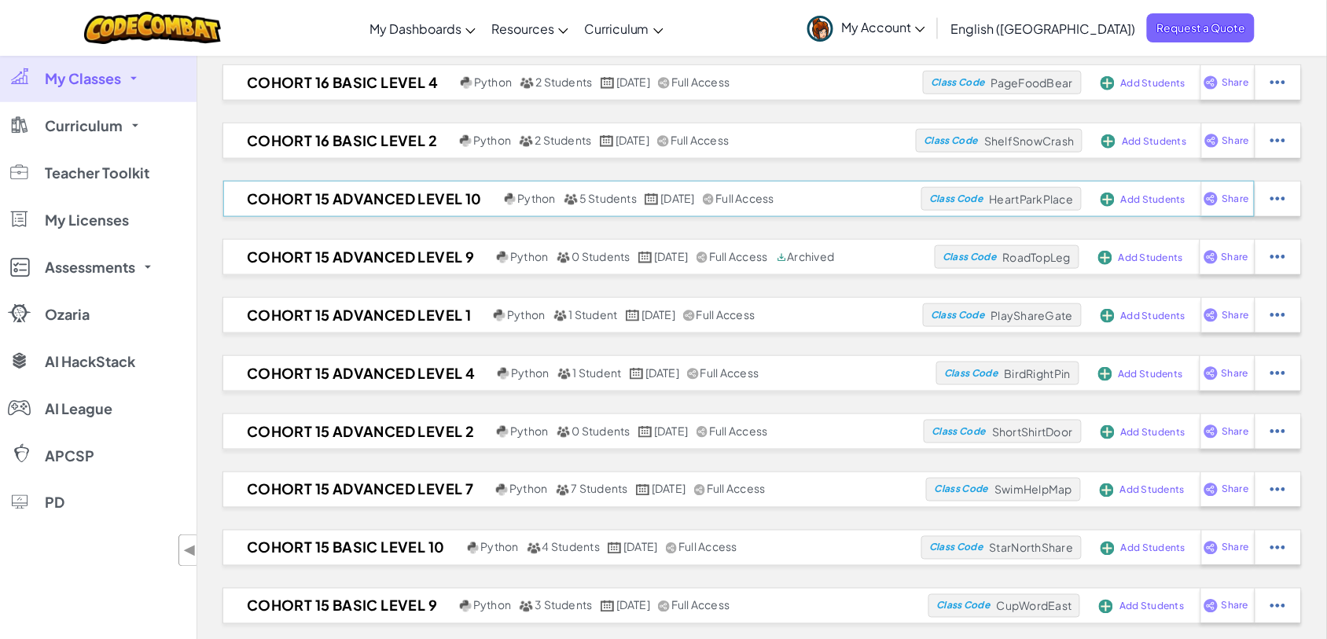
scroll to position [295, 0]
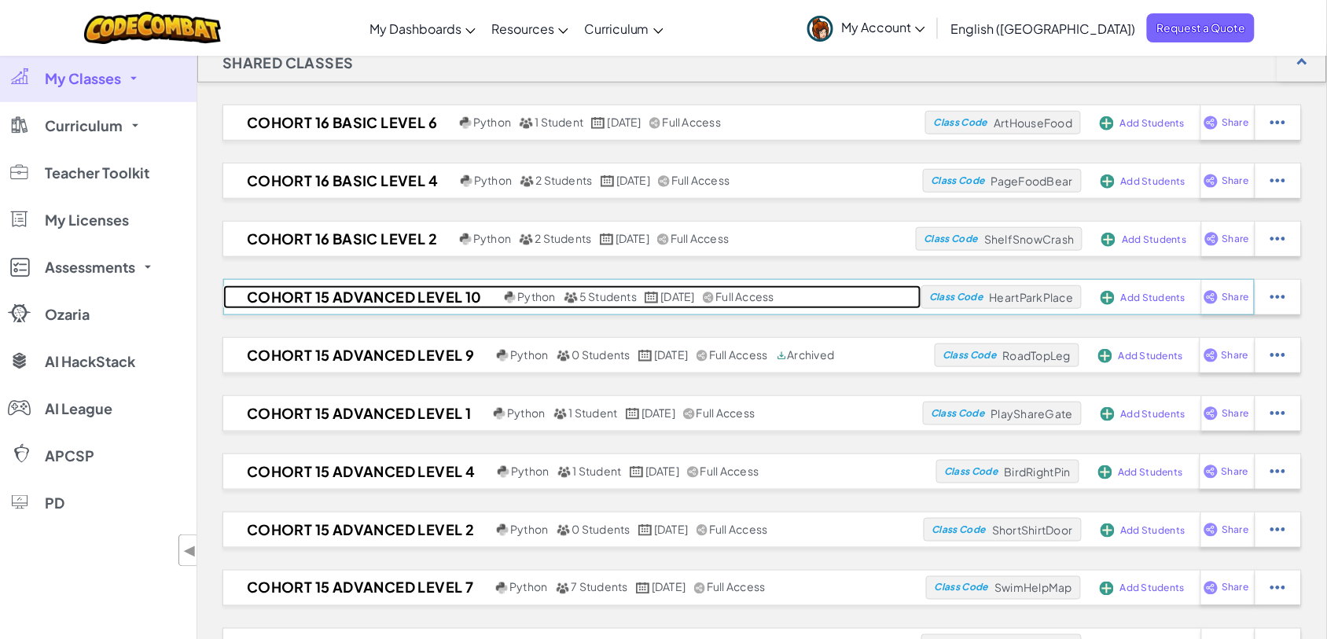
click at [366, 296] on h2 "Cohort 15 Advanced Level 10" at bounding box center [362, 297] width 278 height 24
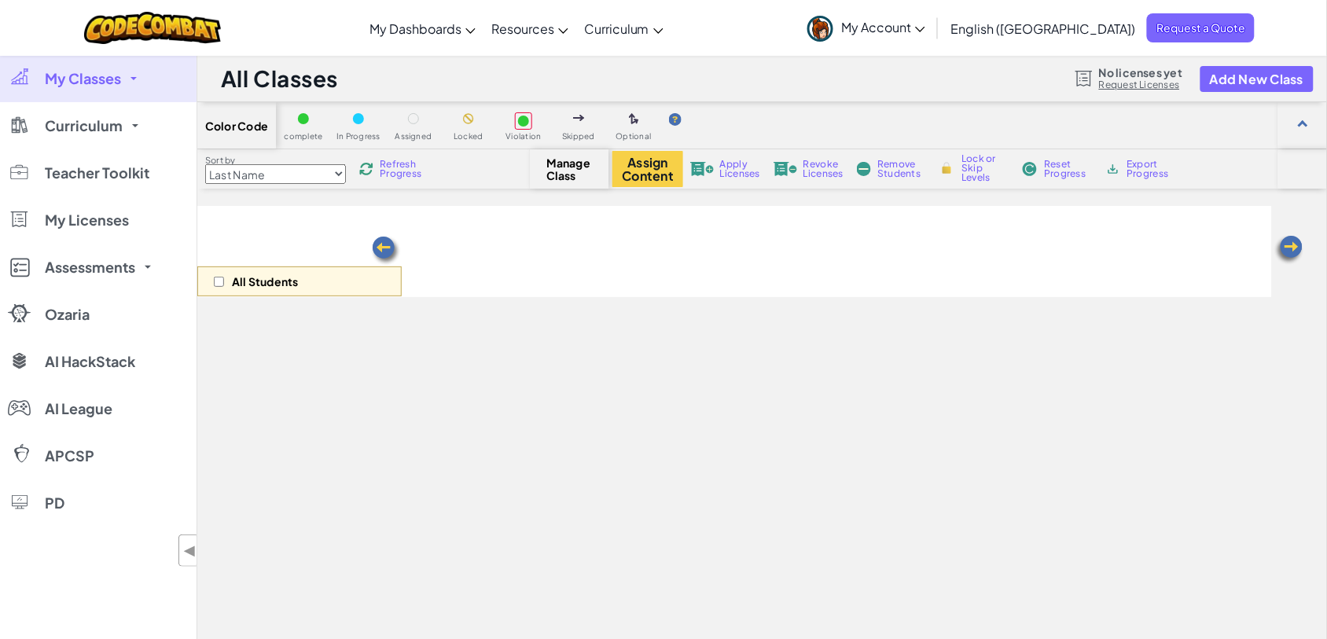
select select "56462f935afde0c6fd30fc8c"
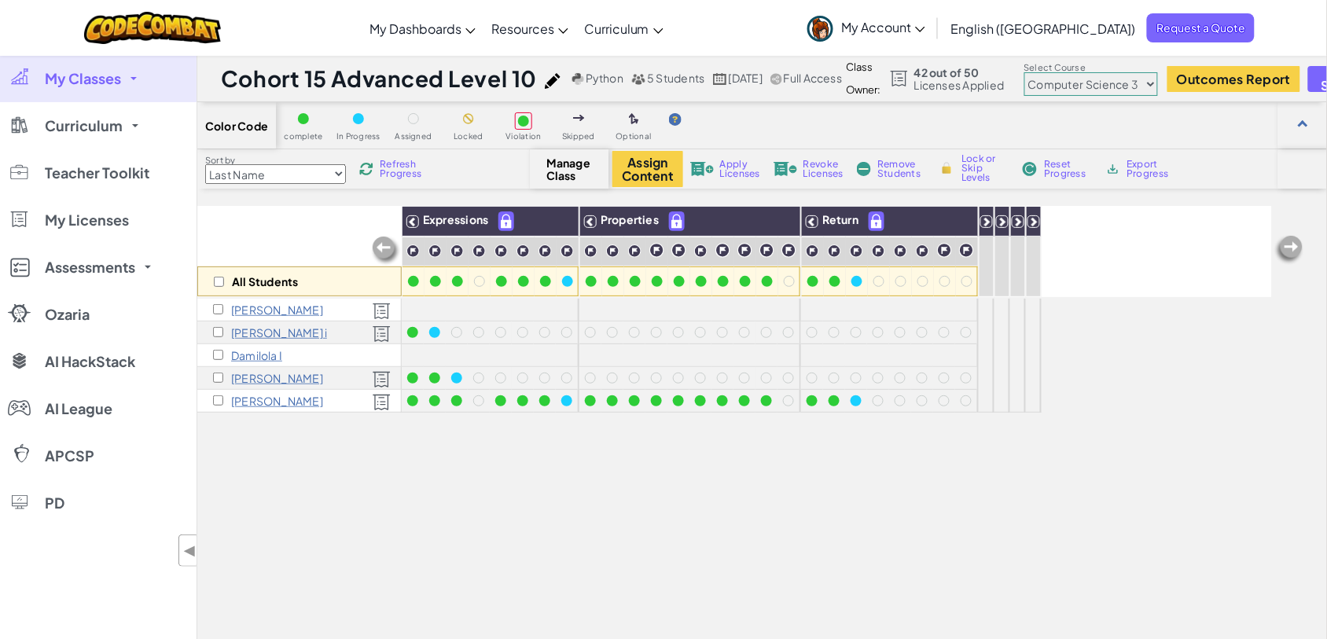
click at [80, 77] on span "My Classes" at bounding box center [83, 79] width 76 height 14
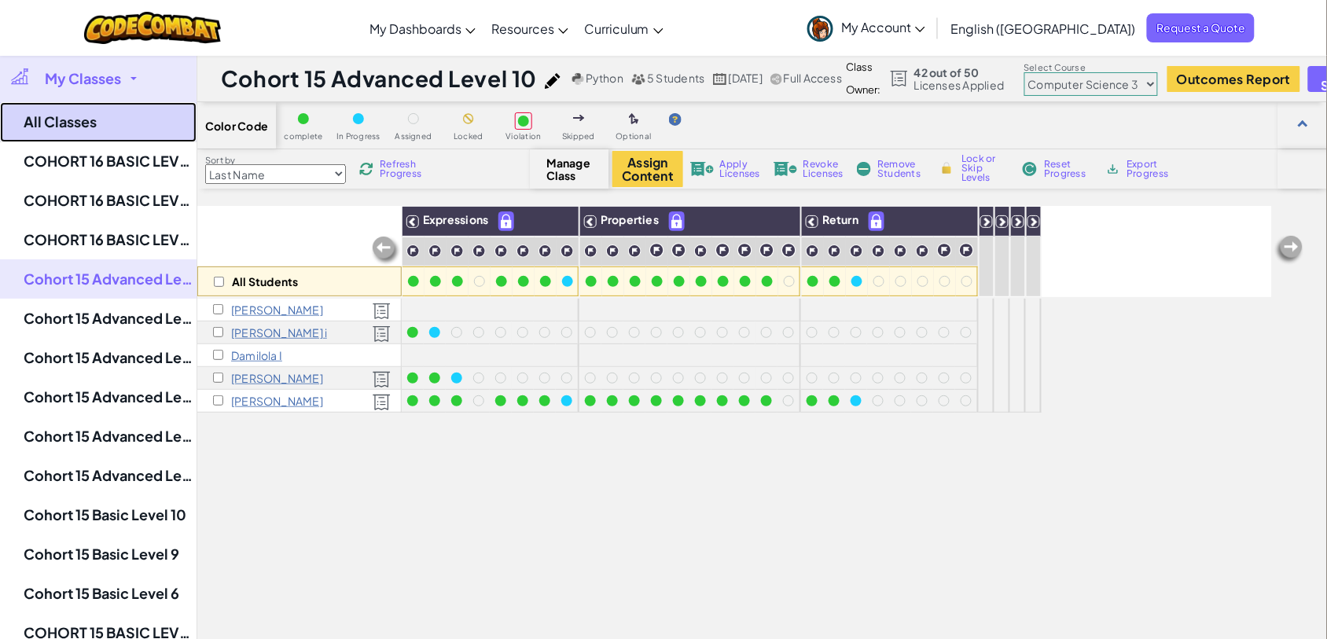
click at [71, 122] on link "All Classes" at bounding box center [98, 122] width 197 height 40
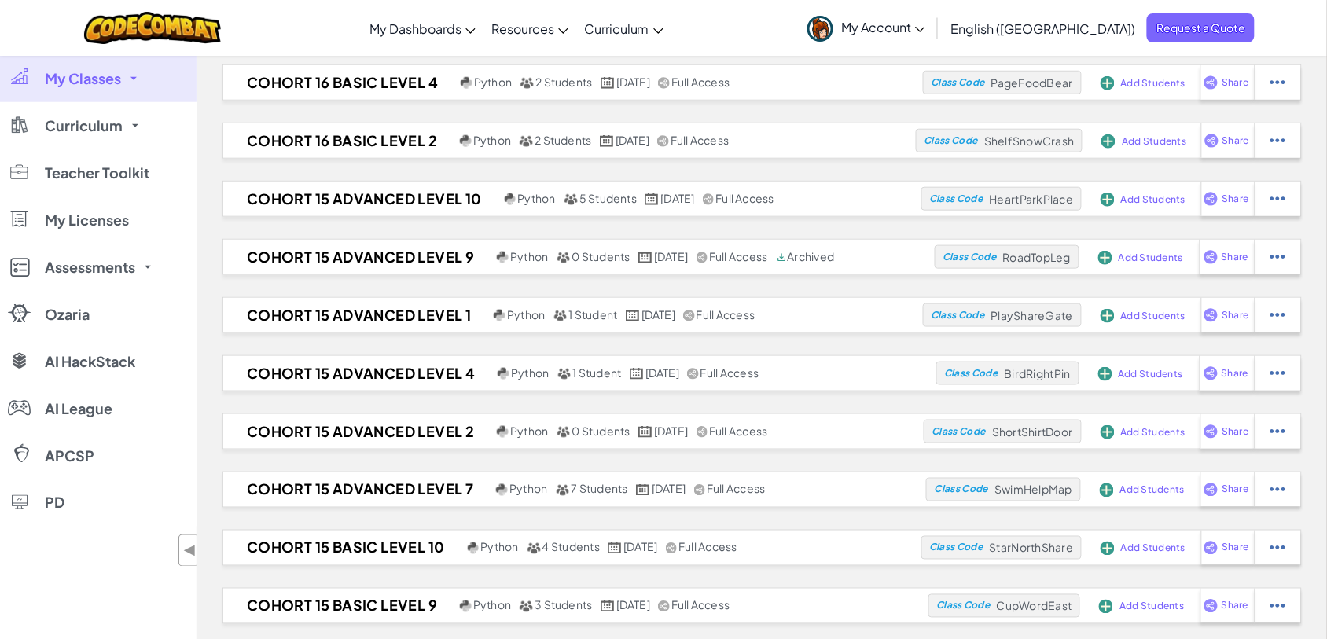
scroll to position [491, 0]
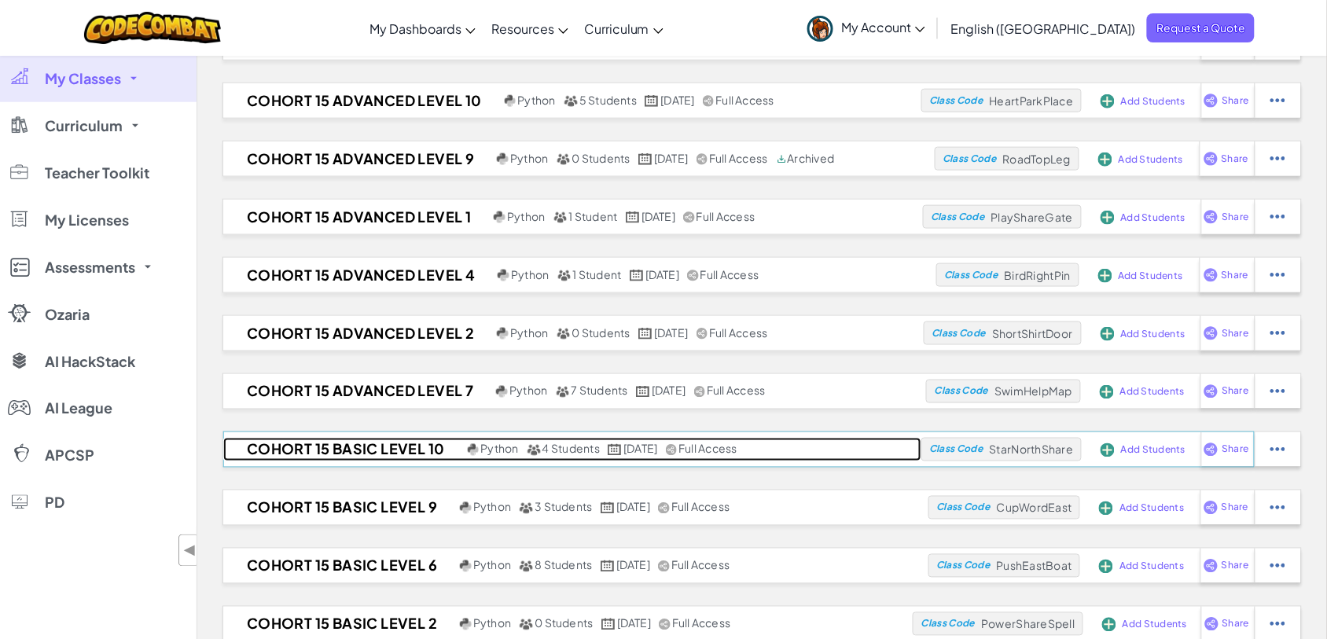
click at [344, 447] on h2 "Cohort 15 Basic Level 10" at bounding box center [343, 450] width 241 height 24
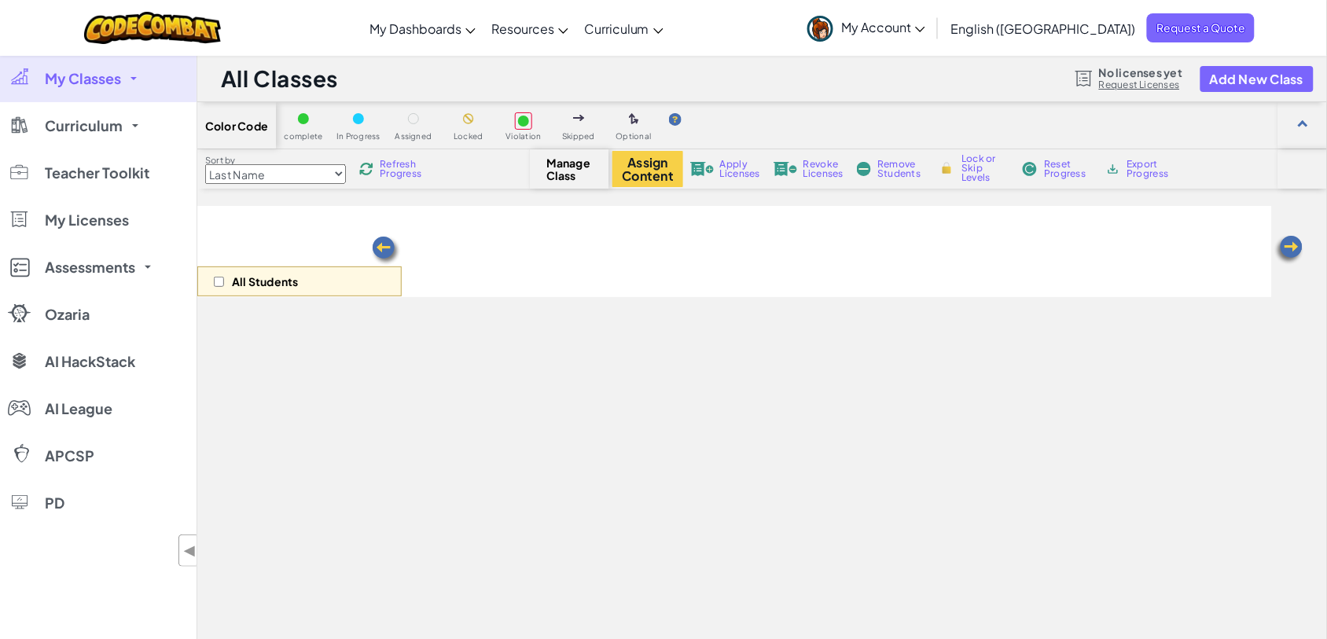
select select "56462f935afde0c6fd30fc8c"
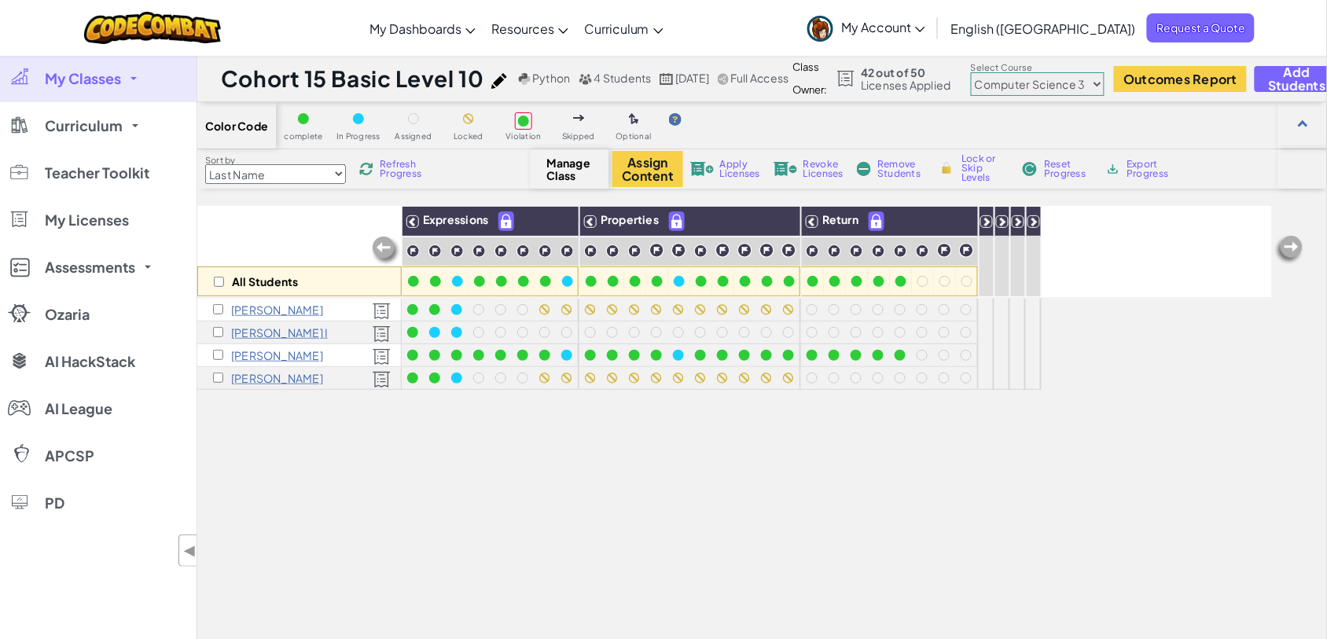
click at [373, 167] on img at bounding box center [366, 169] width 14 height 14
click at [925, 354] on div at bounding box center [922, 355] width 11 height 11
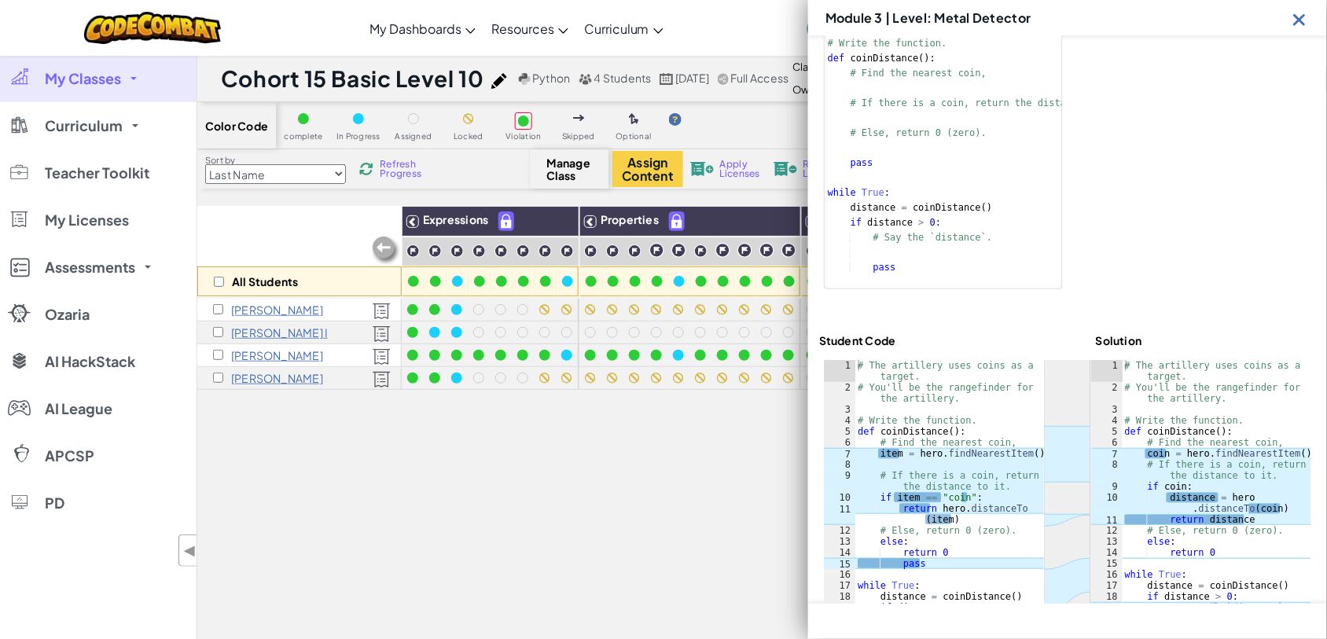
scroll to position [284, 0]
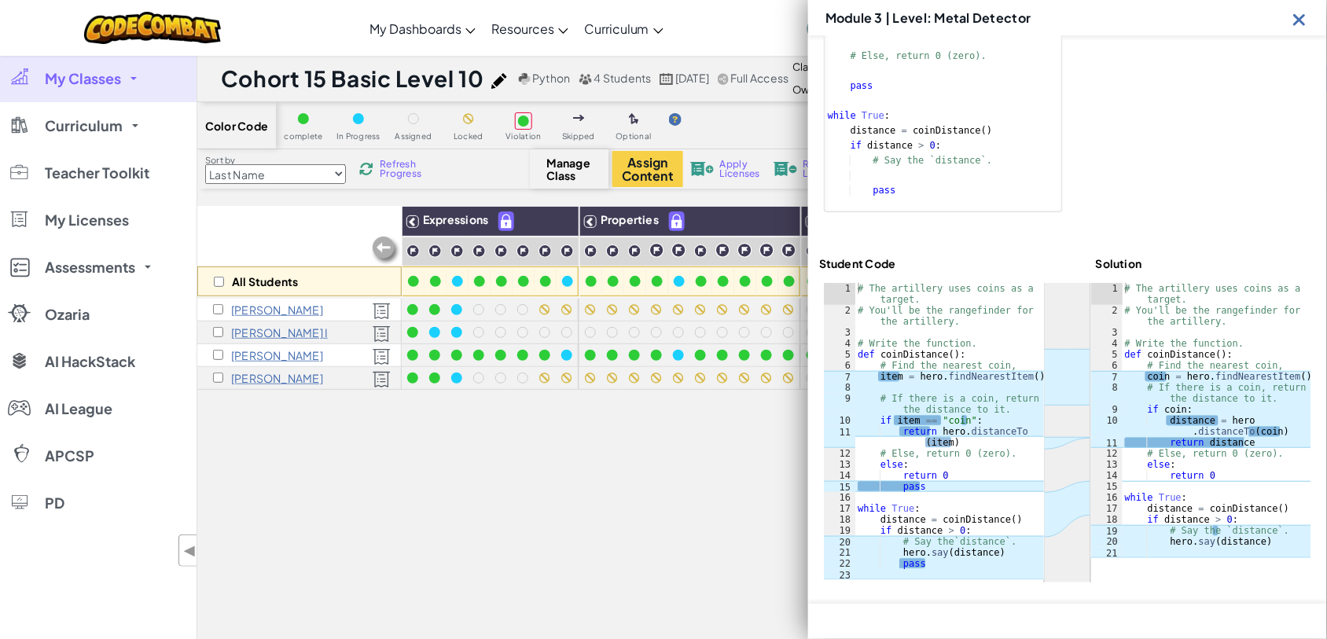
click at [1296, 14] on img at bounding box center [1300, 19] width 20 height 20
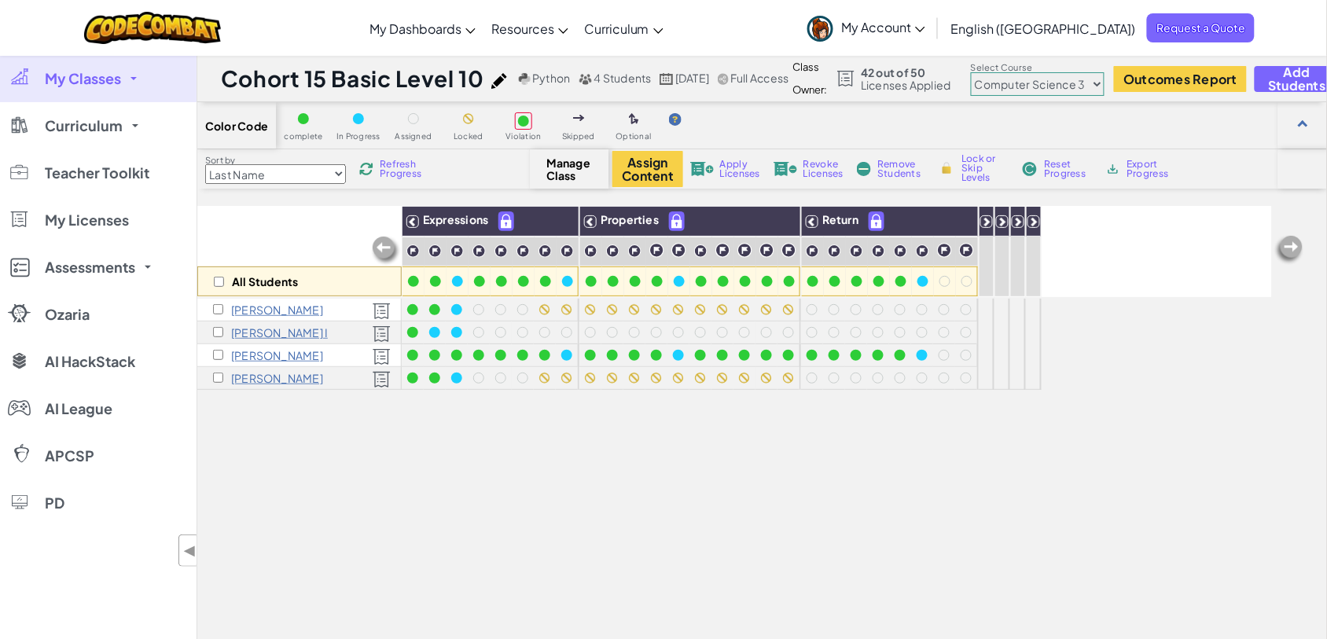
click at [92, 75] on span "My Classes" at bounding box center [83, 79] width 76 height 14
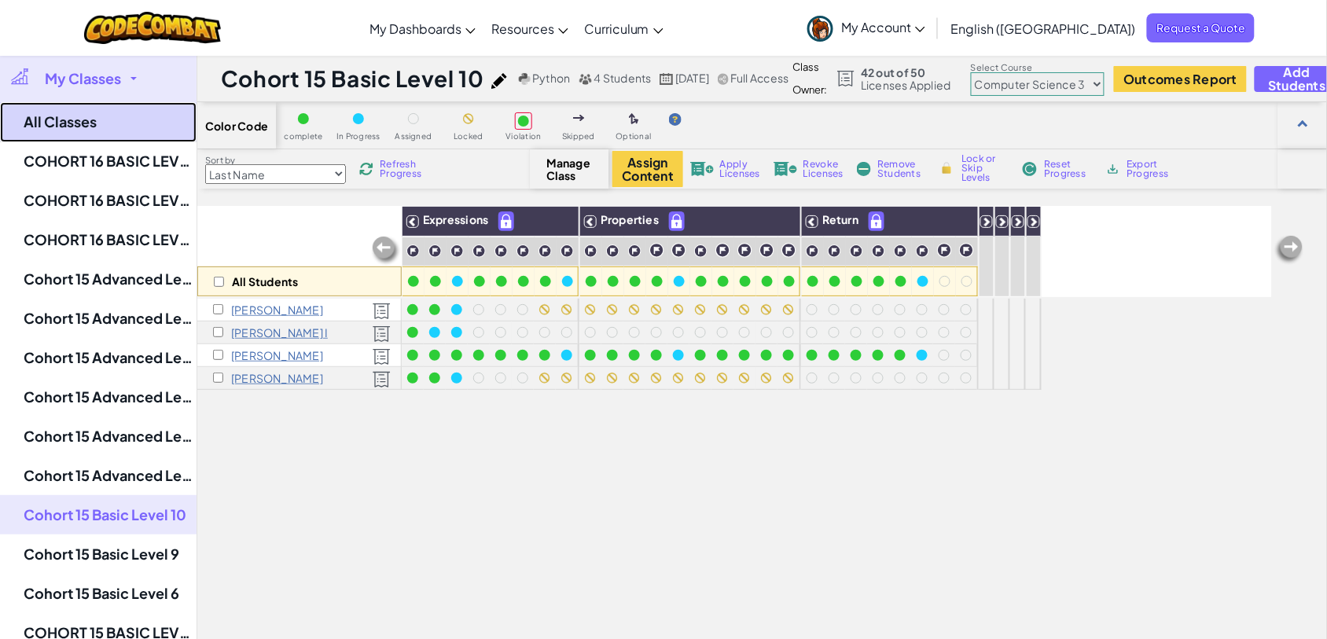
click at [64, 120] on link "All Classes" at bounding box center [98, 122] width 197 height 40
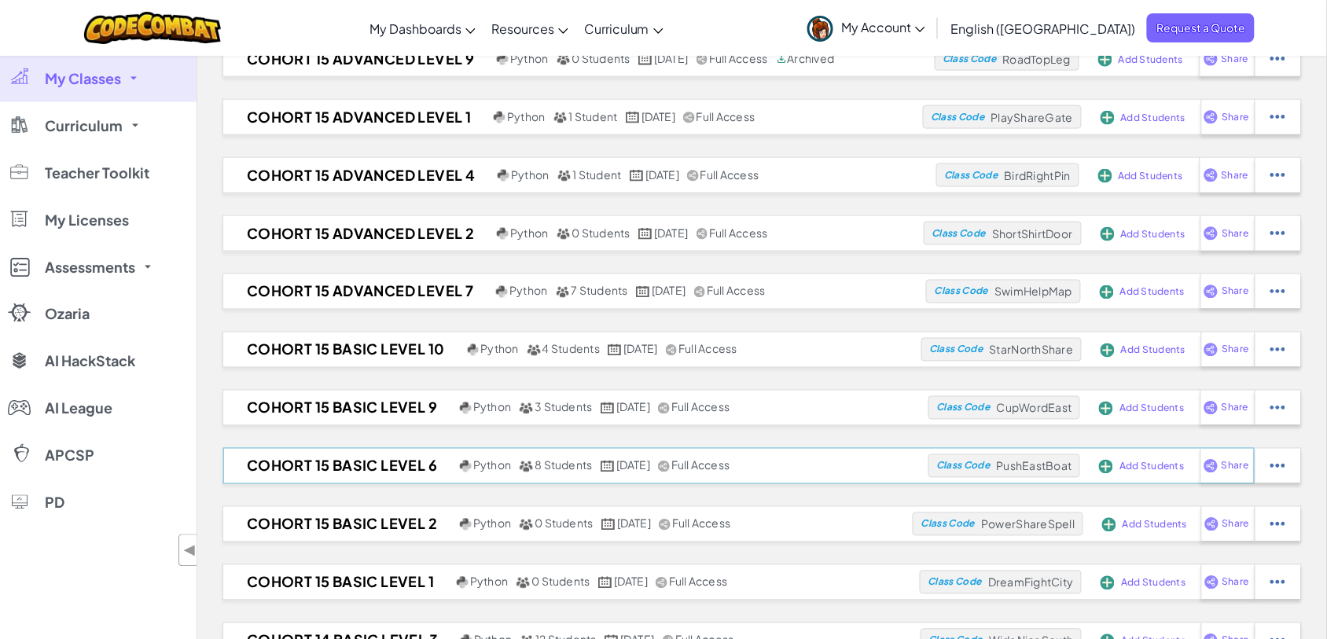
scroll to position [590, 0]
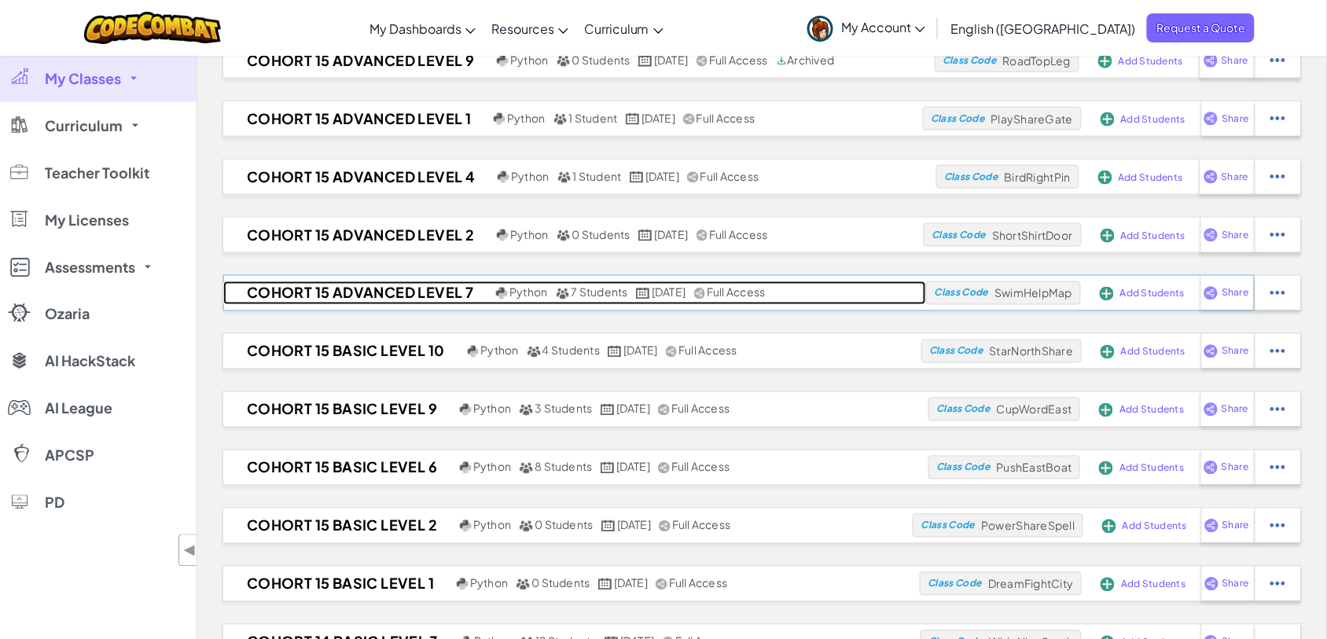
click at [343, 289] on h2 "Cohort 15 Advanced Level 7" at bounding box center [357, 293] width 269 height 24
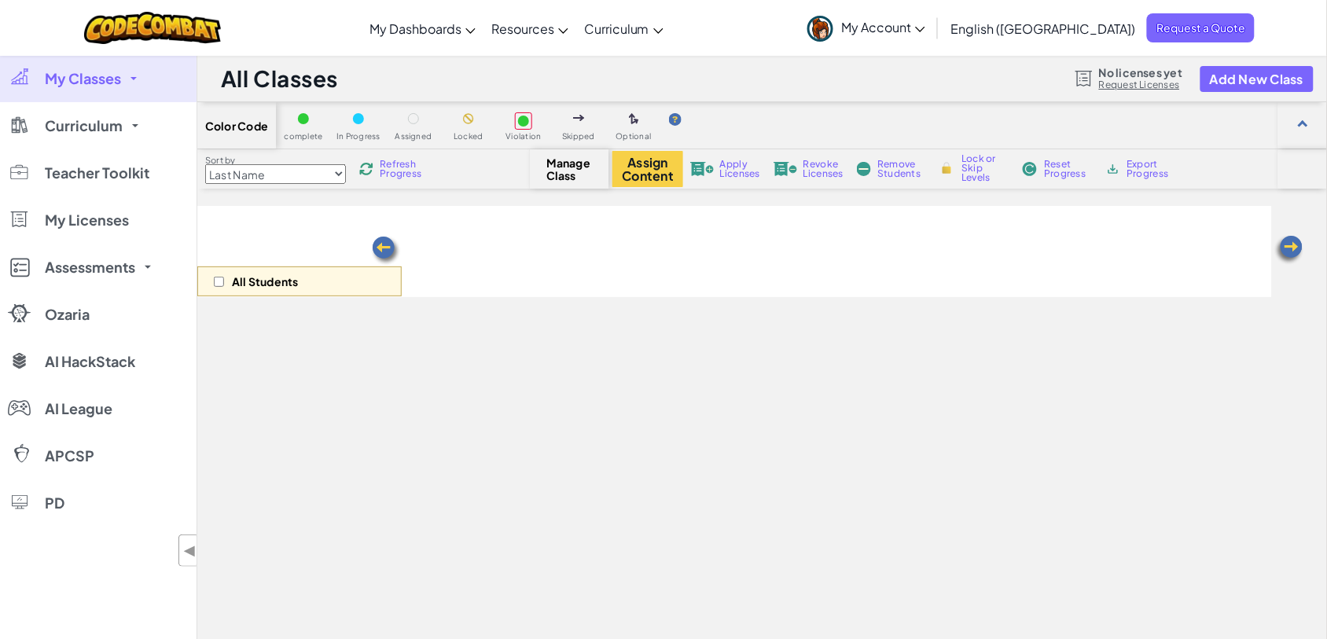
select select "57b621e7ad86a6efb5737e64"
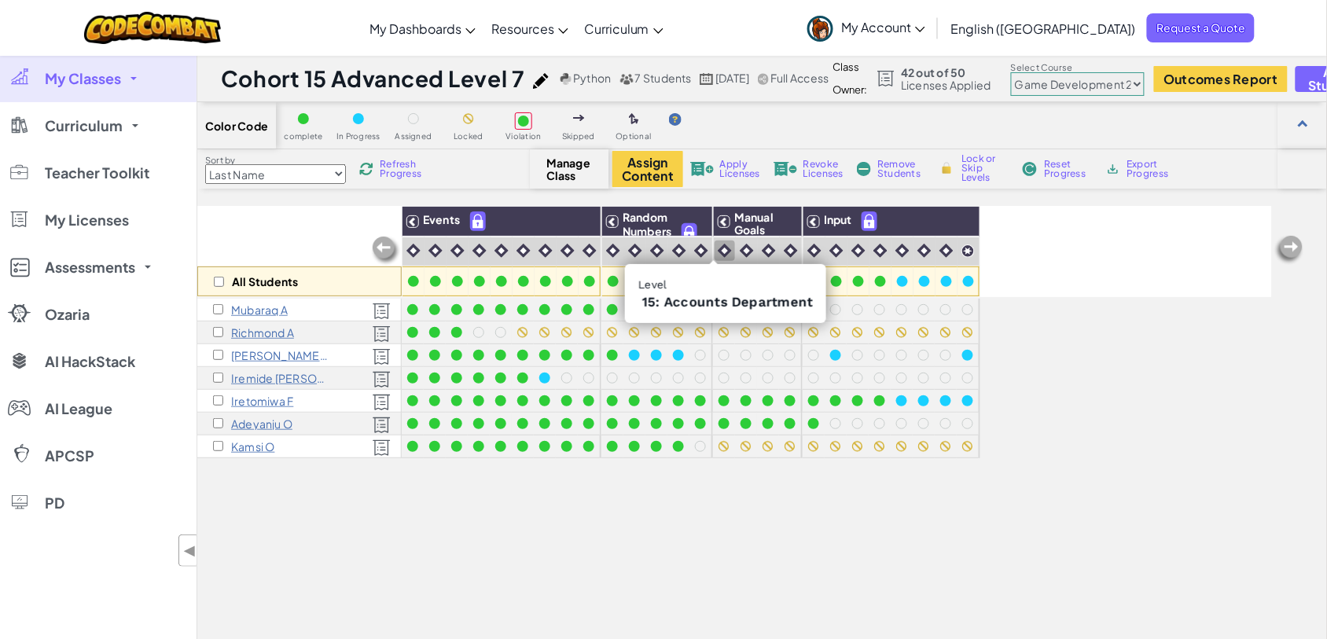
click at [723, 245] on img at bounding box center [725, 251] width 14 height 14
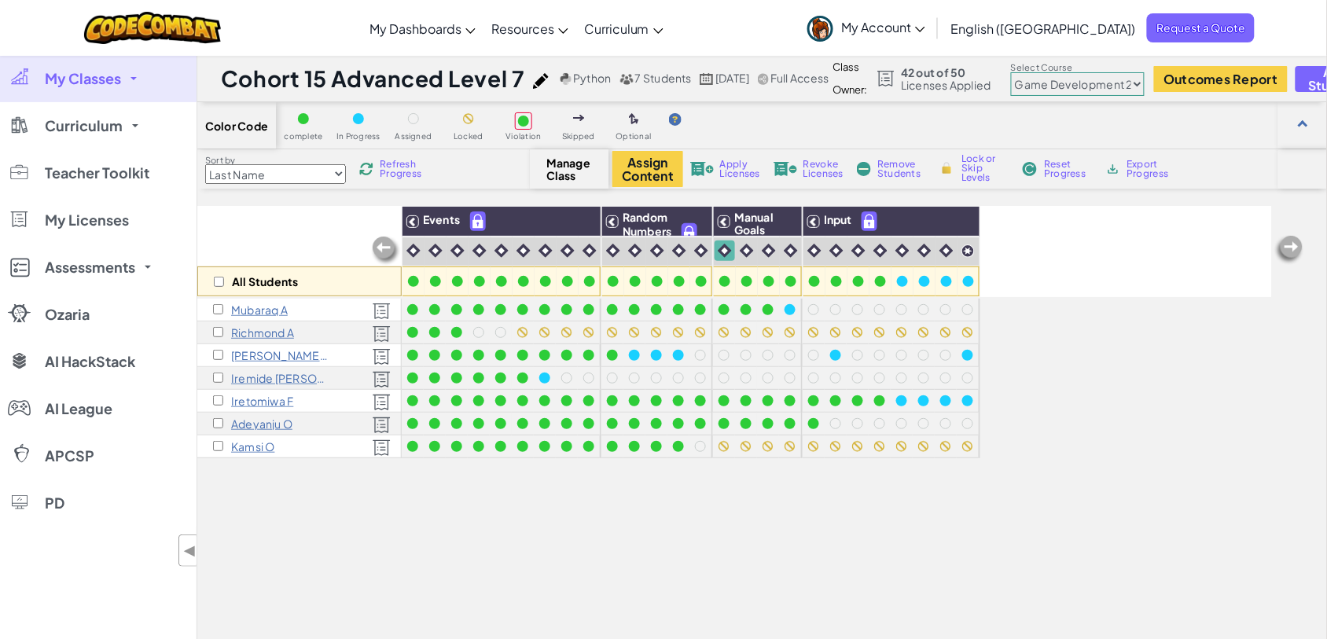
click at [741, 248] on img at bounding box center [747, 251] width 14 height 14
click at [765, 249] on img at bounding box center [769, 251] width 14 height 14
click at [792, 250] on img at bounding box center [791, 251] width 14 height 14
click at [219, 445] on input "checkbox" at bounding box center [218, 446] width 10 height 10
click at [980, 167] on span "Lock or Skip Levels" at bounding box center [985, 168] width 46 height 28
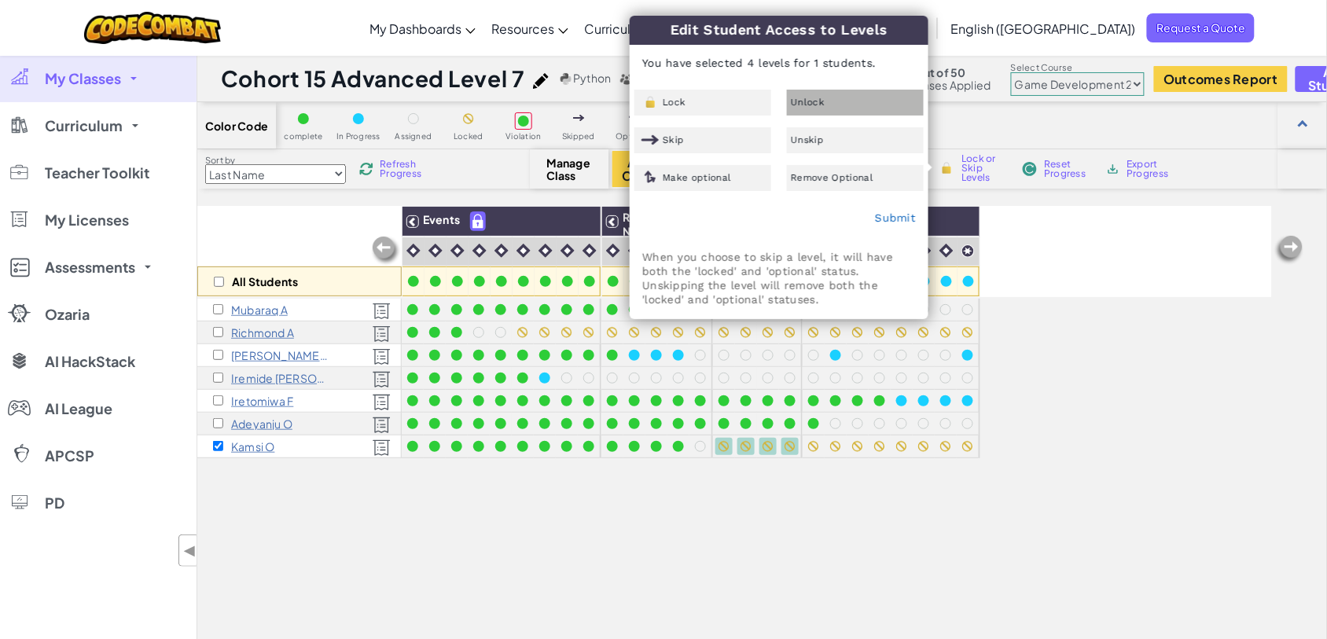
click at [814, 102] on span "Unlock" at bounding box center [808, 101] width 34 height 9
click at [890, 216] on link "Submit" at bounding box center [895, 218] width 41 height 13
click at [1205, 367] on div "All Students Events Random Numbers Manual Goals Input Mubaraq A [GEOGRAPHIC_DAT…" at bounding box center [734, 486] width 1075 height 561
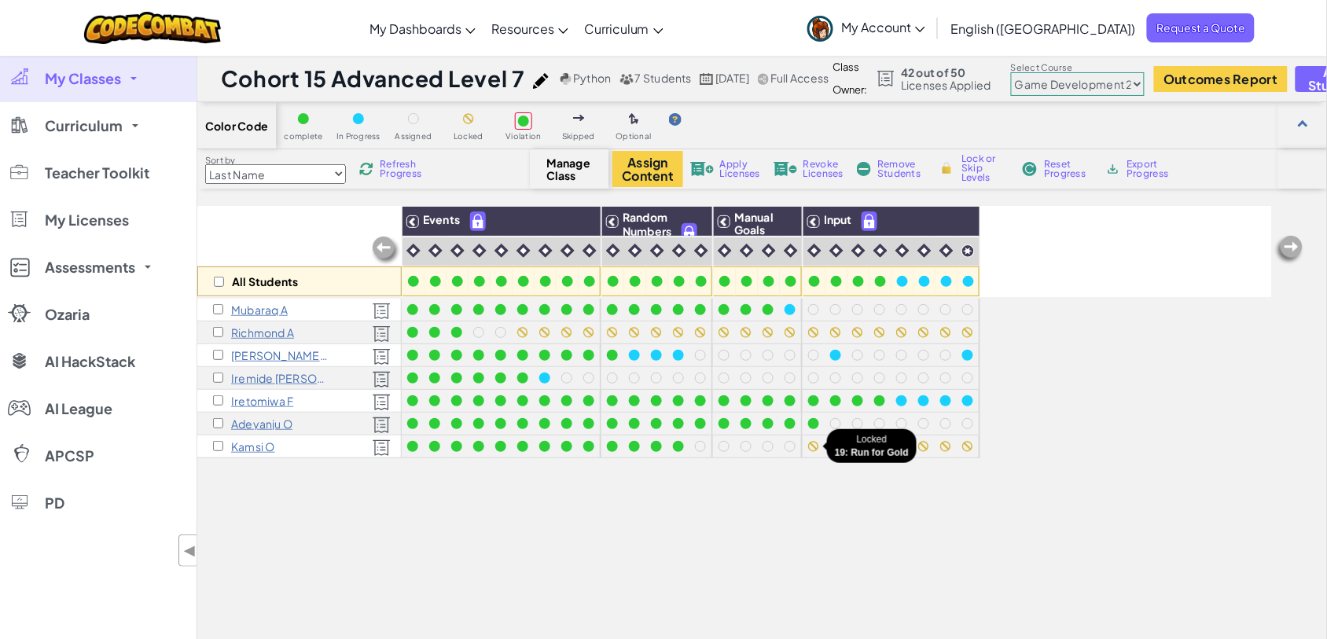
click at [811, 445] on div at bounding box center [813, 446] width 11 height 11
click at [815, 252] on img at bounding box center [815, 251] width 14 height 14
click at [838, 249] on img at bounding box center [837, 251] width 14 height 14
click at [858, 248] on img at bounding box center [859, 251] width 14 height 14
click at [881, 253] on img at bounding box center [881, 251] width 14 height 14
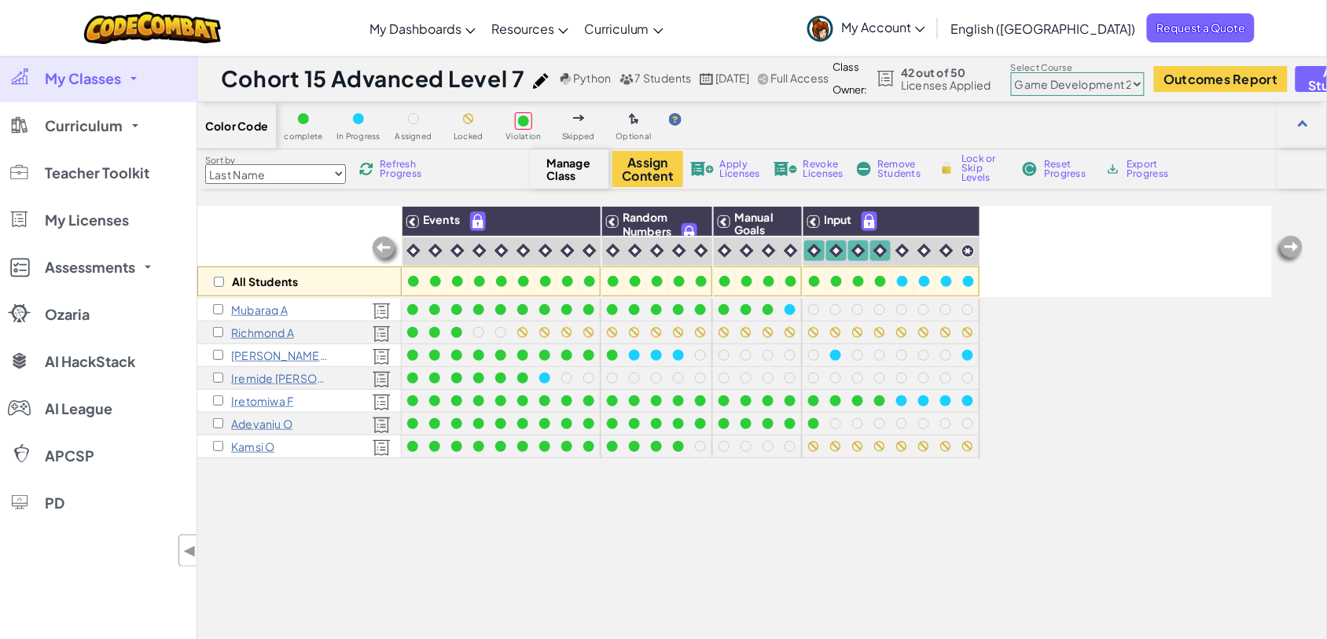
click at [906, 249] on img at bounding box center [903, 251] width 14 height 14
click at [925, 249] on img at bounding box center [925, 251] width 14 height 14
click at [947, 249] on img at bounding box center [947, 251] width 14 height 14
click at [969, 253] on img at bounding box center [968, 251] width 13 height 13
click at [214, 447] on input "checkbox" at bounding box center [218, 446] width 10 height 10
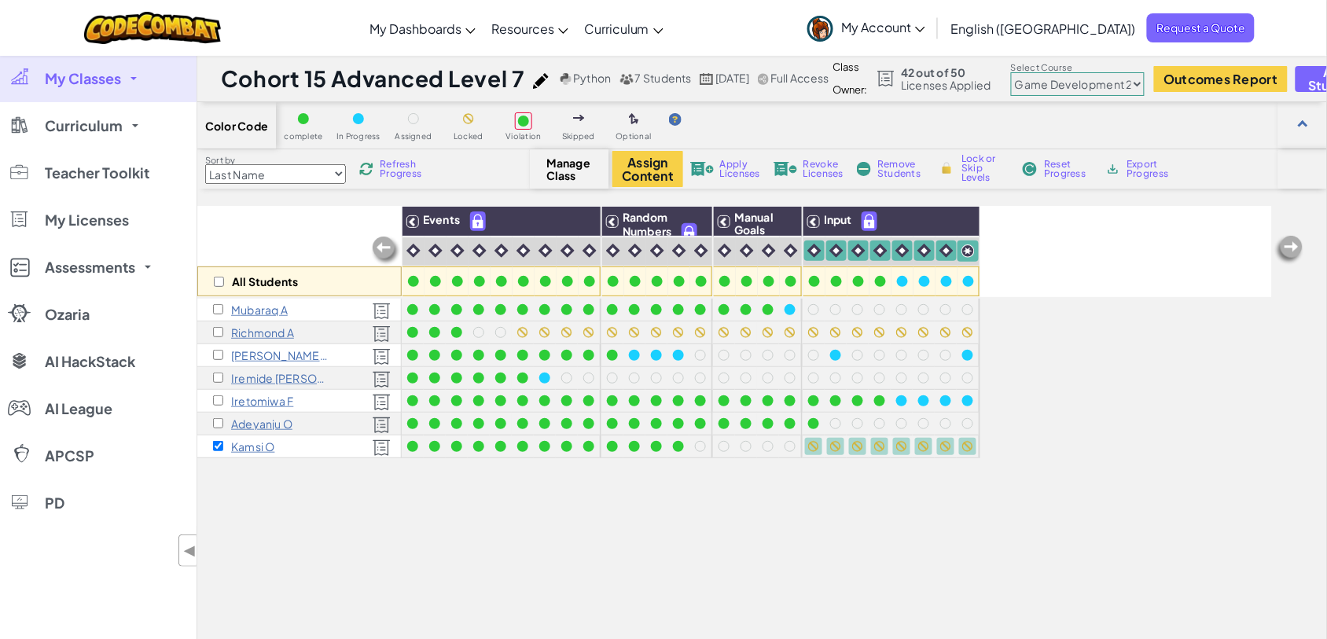
click at [971, 164] on span "Lock or Skip Levels" at bounding box center [985, 168] width 46 height 28
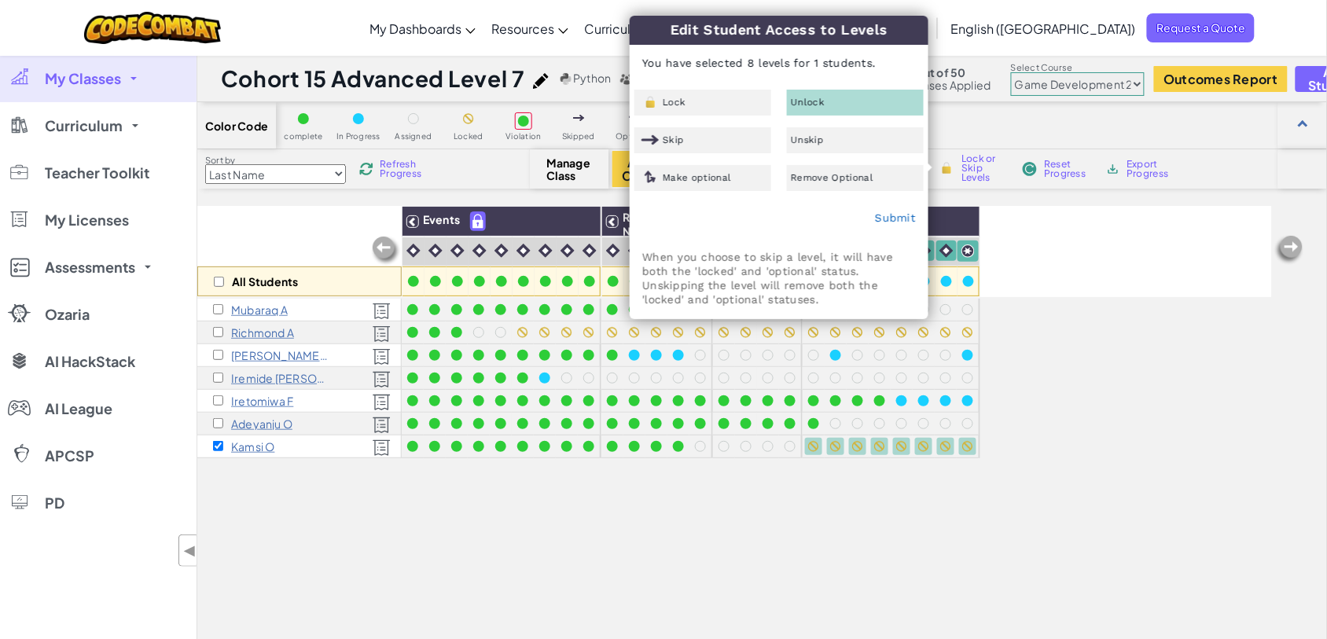
click at [811, 99] on span "Unlock" at bounding box center [808, 101] width 34 height 9
click at [898, 214] on link "Submit" at bounding box center [895, 218] width 41 height 13
checkbox input "false"
